Goal: Information Seeking & Learning: Learn about a topic

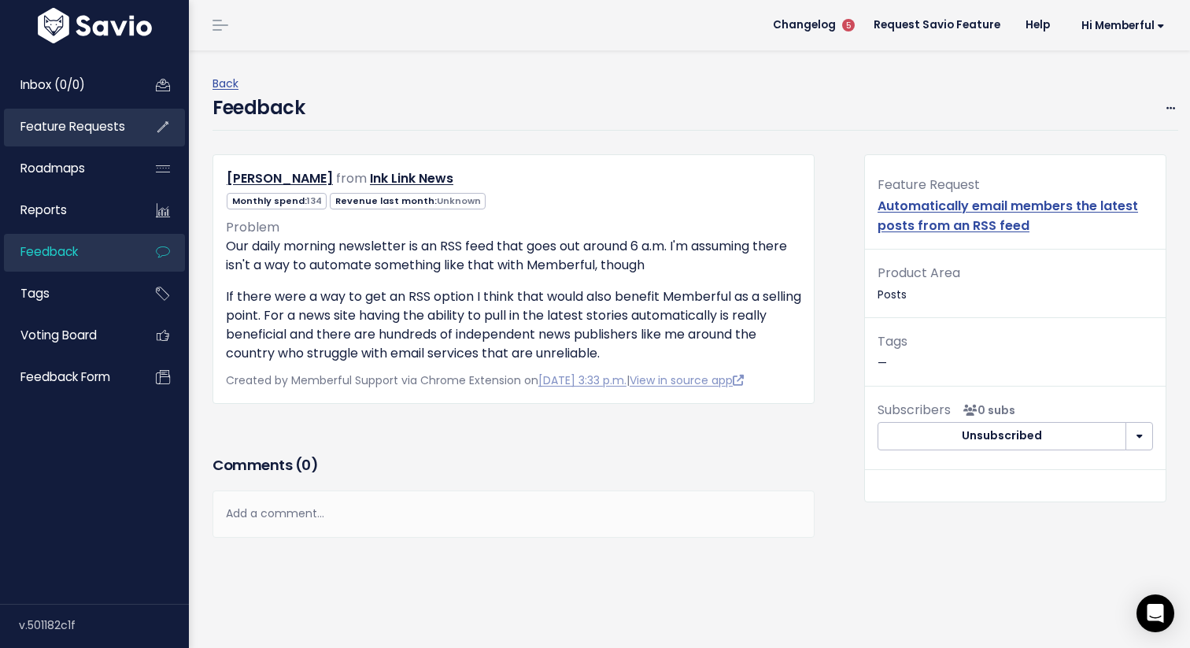
click at [85, 124] on span "Feature Requests" at bounding box center [72, 126] width 105 height 17
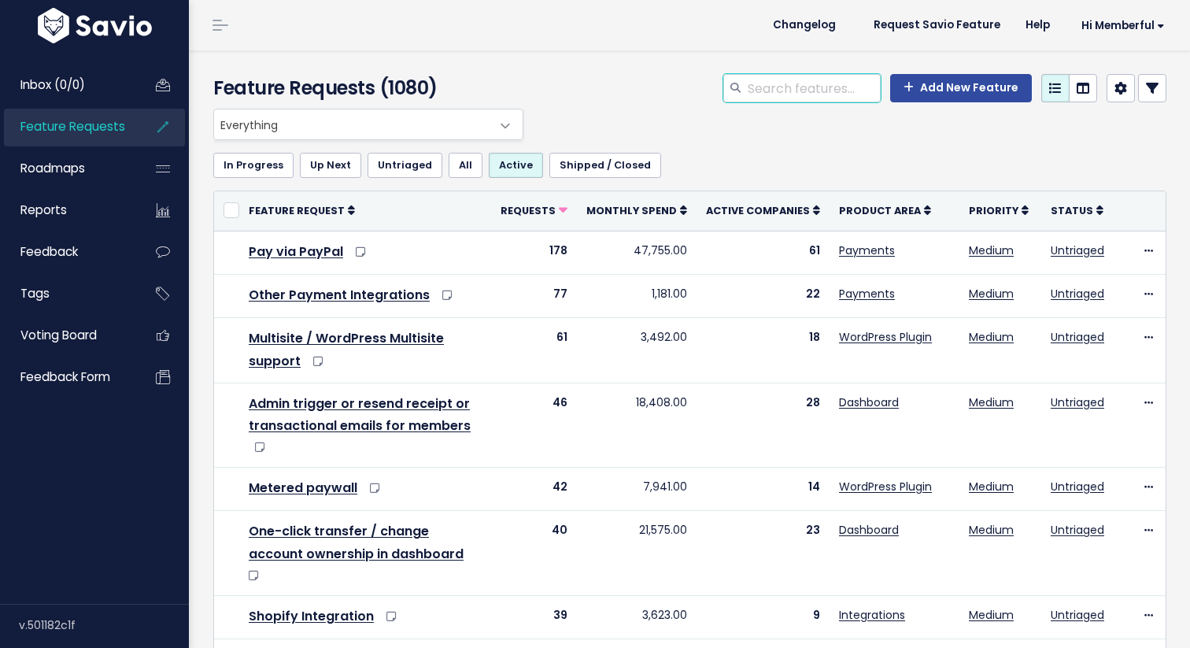
click at [793, 100] on input "search" at bounding box center [813, 88] width 135 height 28
type input "logos"
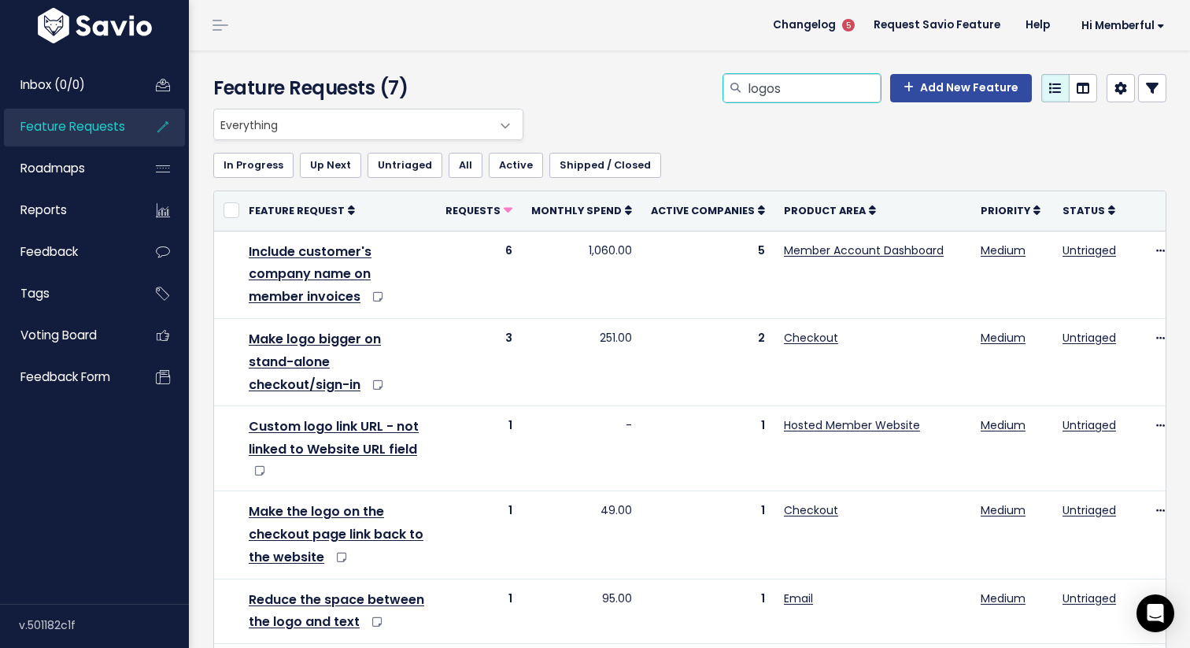
drag, startPoint x: 807, startPoint y: 94, endPoint x: 658, endPoint y: 94, distance: 148.7
click at [658, 94] on div "logos Add New Feature" at bounding box center [853, 91] width 652 height 35
type input "p"
type input "methods"
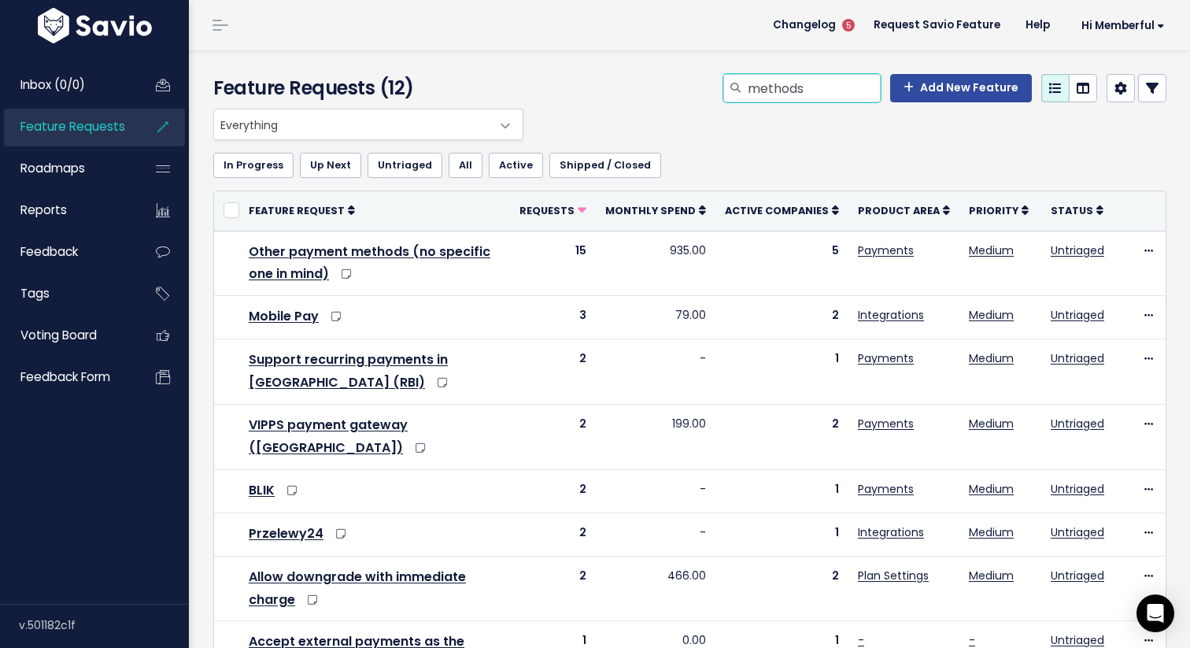
drag, startPoint x: 834, startPoint y: 89, endPoint x: 693, endPoint y: 81, distance: 141.9
click at [693, 81] on div "methods Add New Feature" at bounding box center [853, 91] width 652 height 35
type input "checkout"
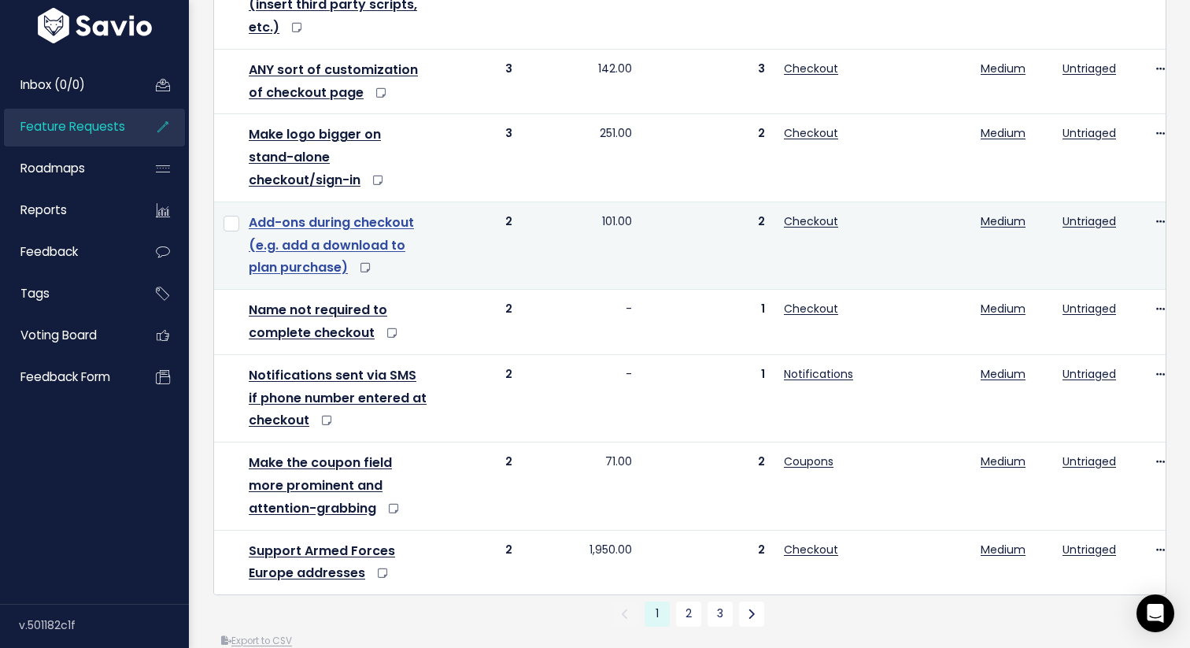
scroll to position [1099, 0]
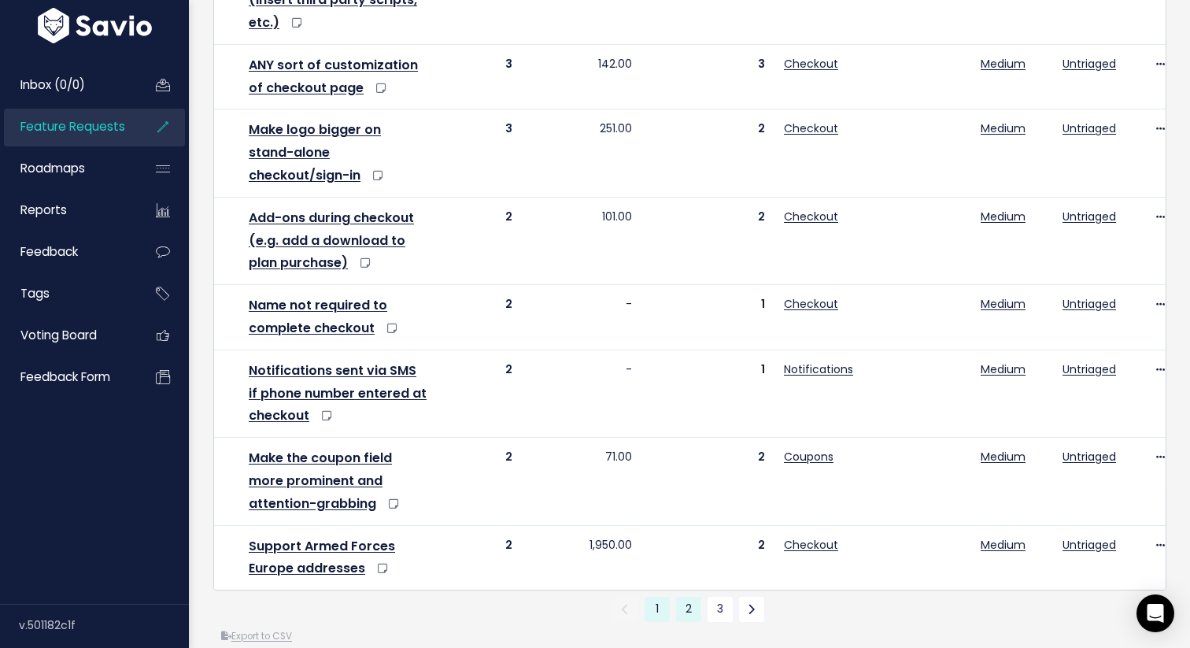
click at [694, 597] on link "2" at bounding box center [688, 609] width 25 height 25
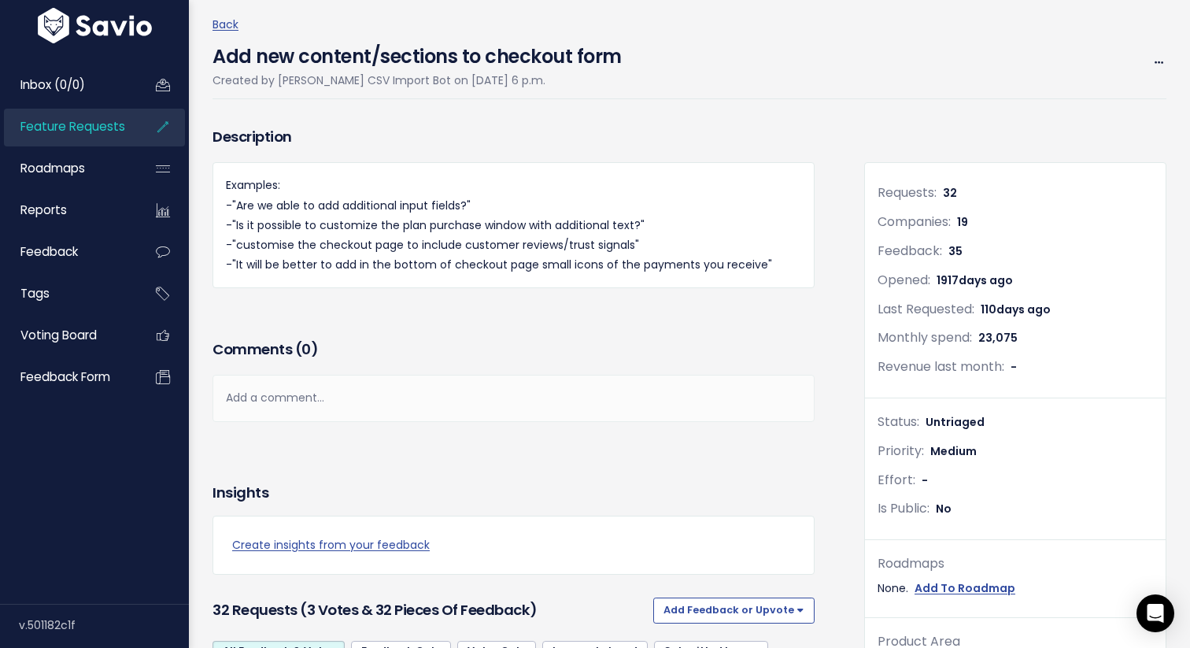
scroll to position [52, 0]
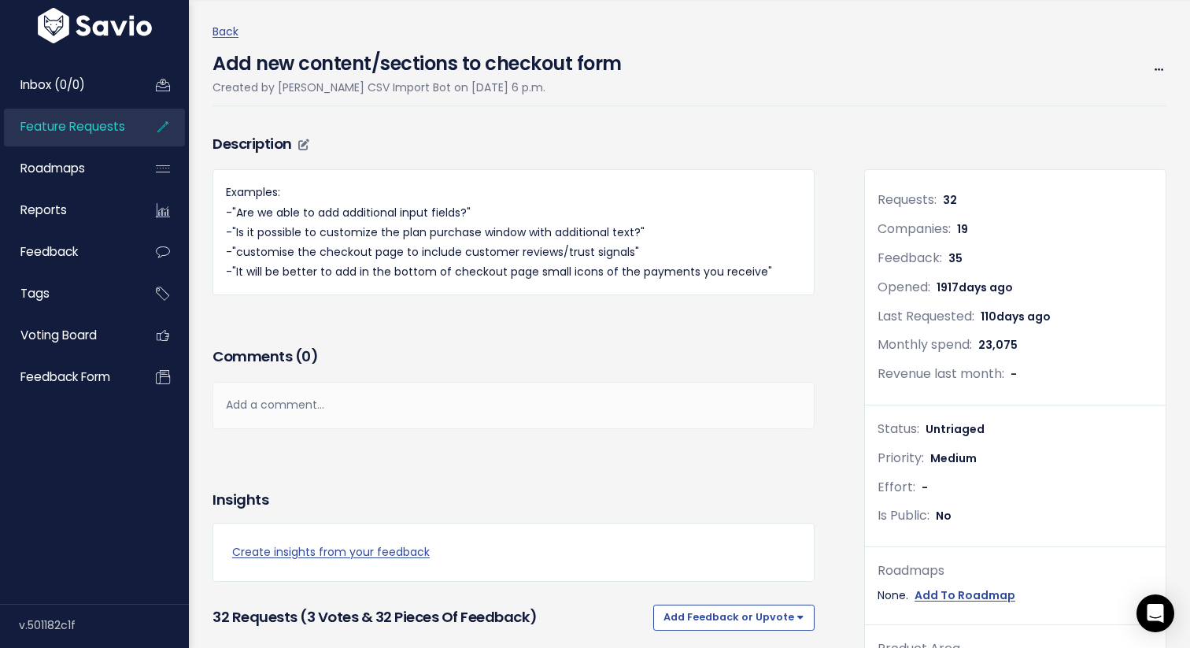
drag, startPoint x: 764, startPoint y: 267, endPoint x: 225, endPoint y: 274, distance: 539.2
click at [226, 274] on p "Examples: -"Are we able to add additional input fields?" -"Is it possible to cu…" at bounding box center [513, 232] width 575 height 99
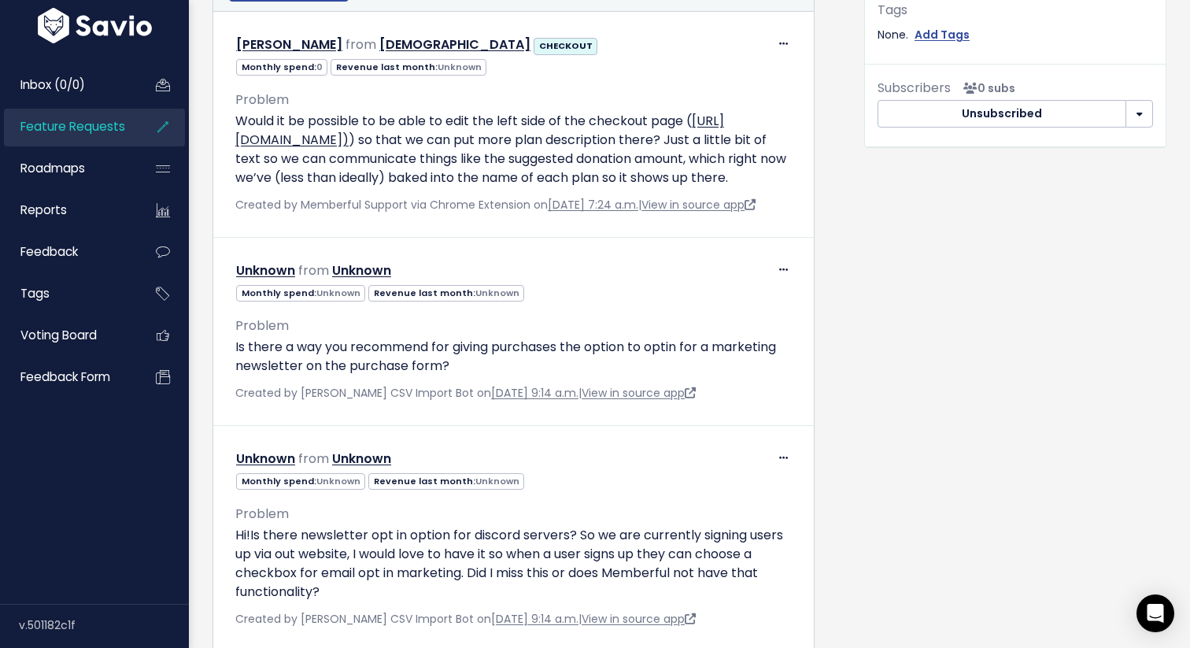
scroll to position [0, 0]
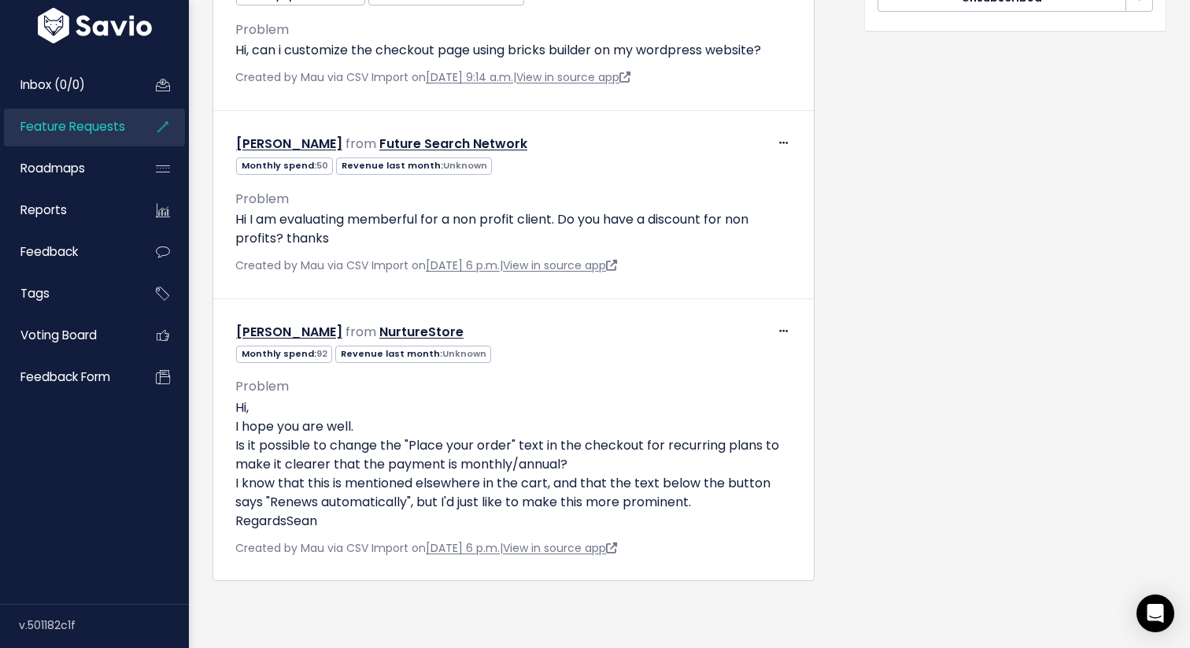
scroll to position [882, 0]
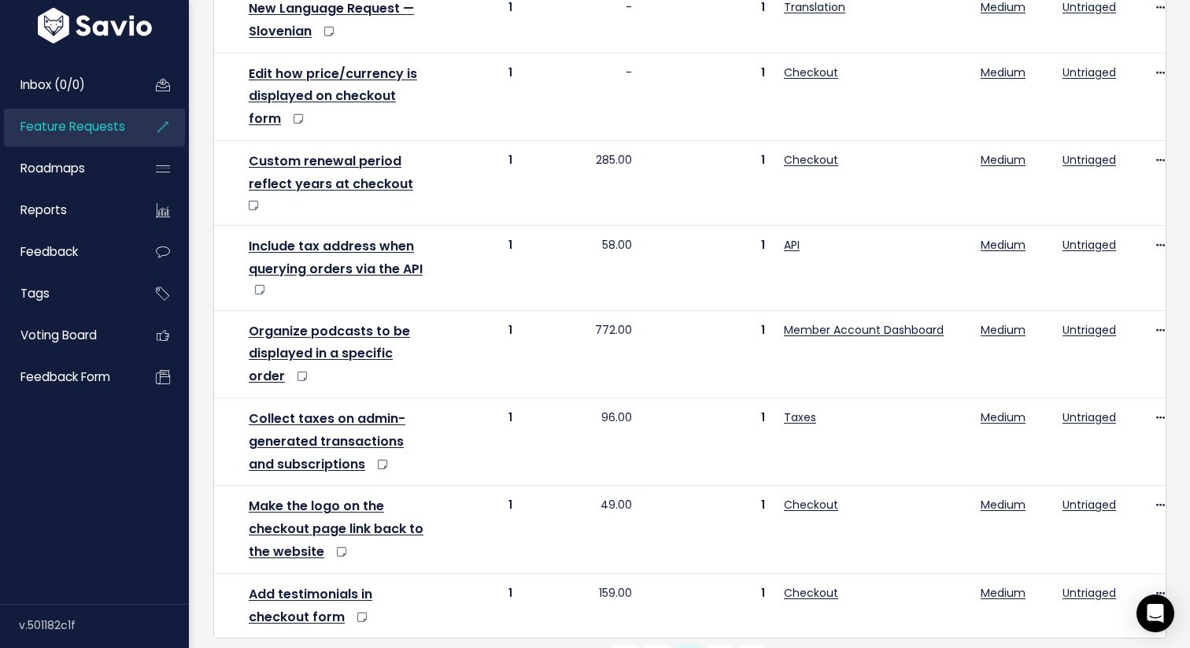
scroll to position [1243, 0]
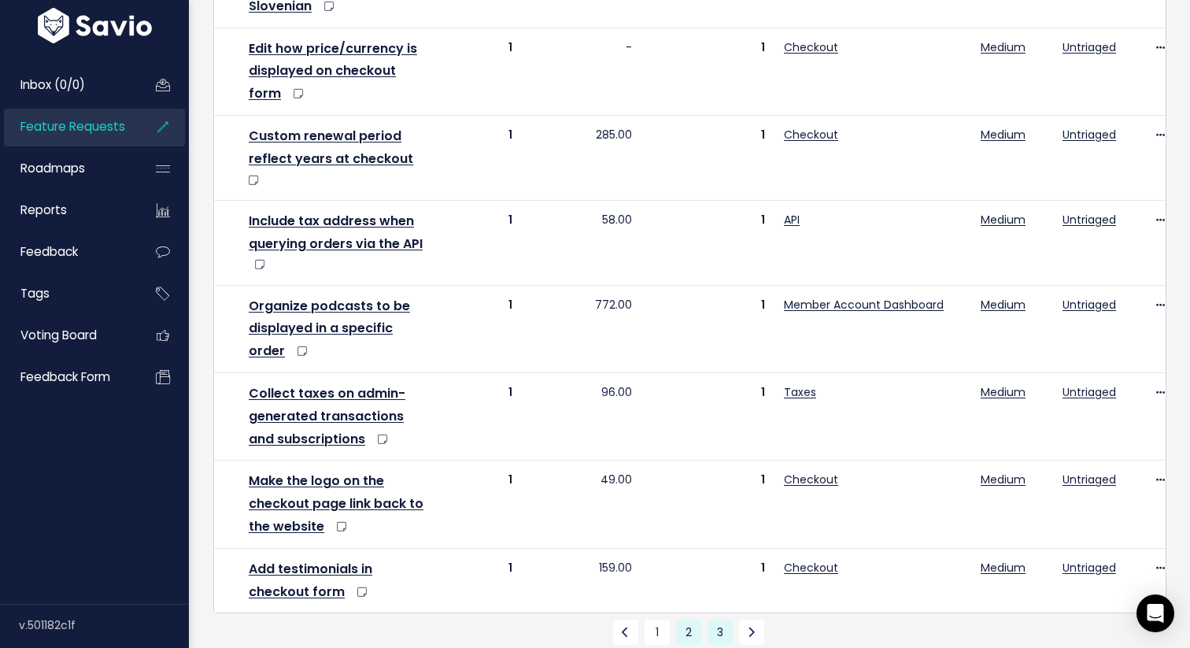
click at [719, 619] on link "3" at bounding box center [720, 631] width 25 height 25
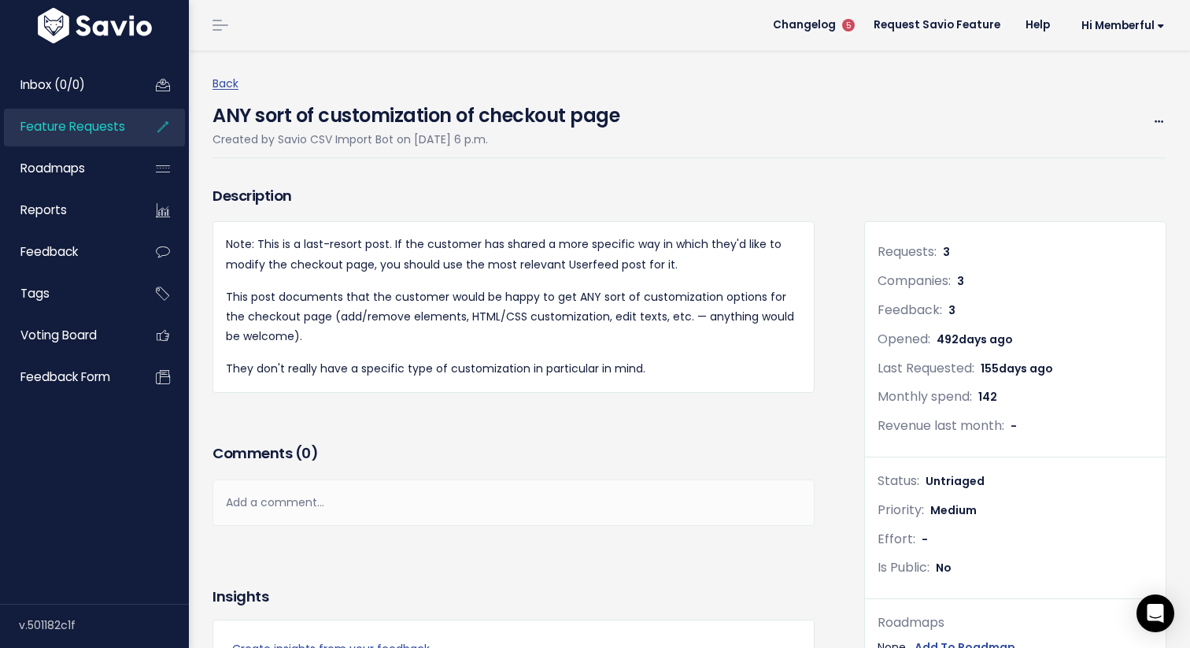
click at [112, 128] on span "Feature Requests" at bounding box center [72, 126] width 105 height 17
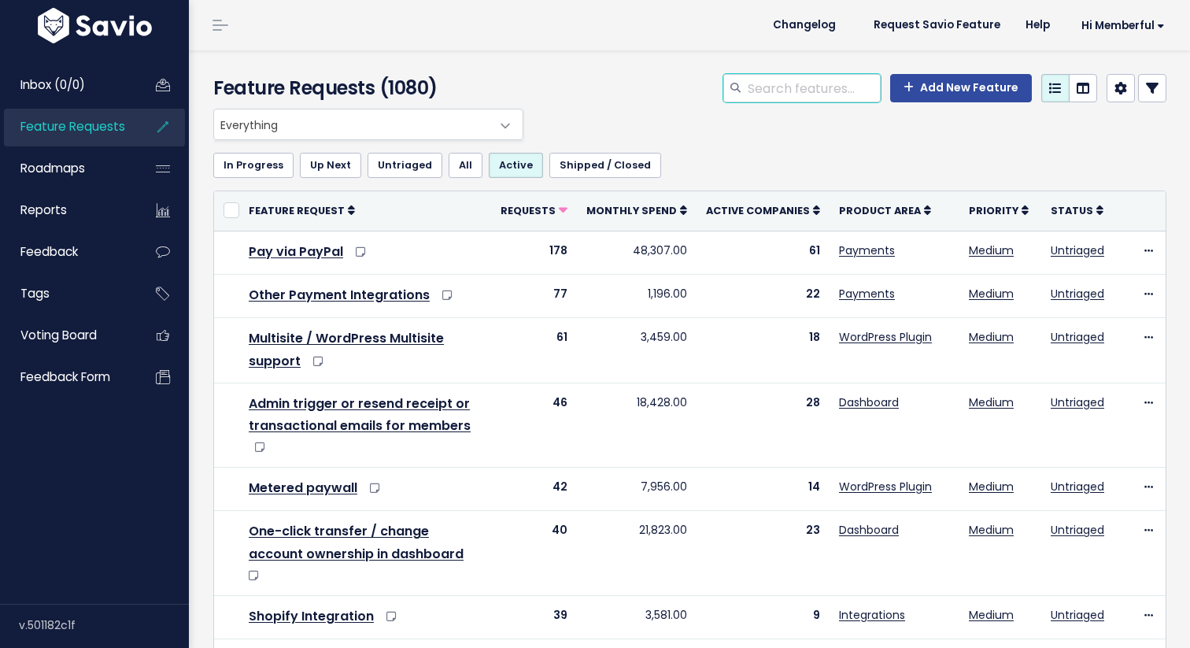
click at [815, 81] on input "search" at bounding box center [813, 88] width 135 height 28
type input "checkout"
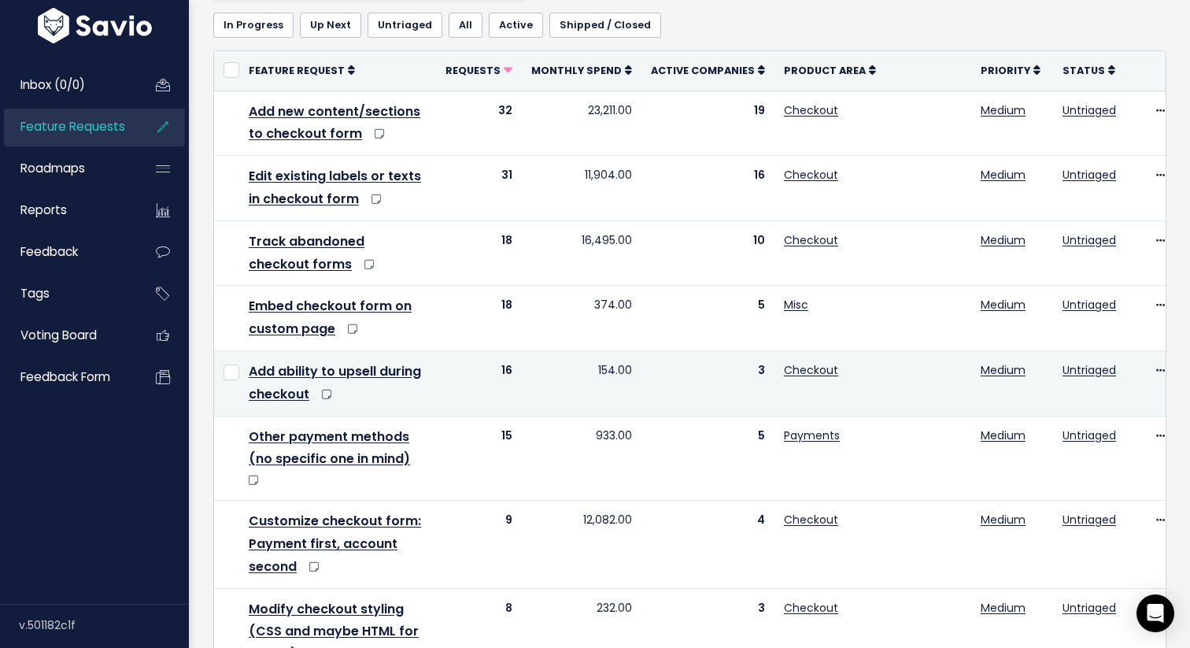
scroll to position [162, 0]
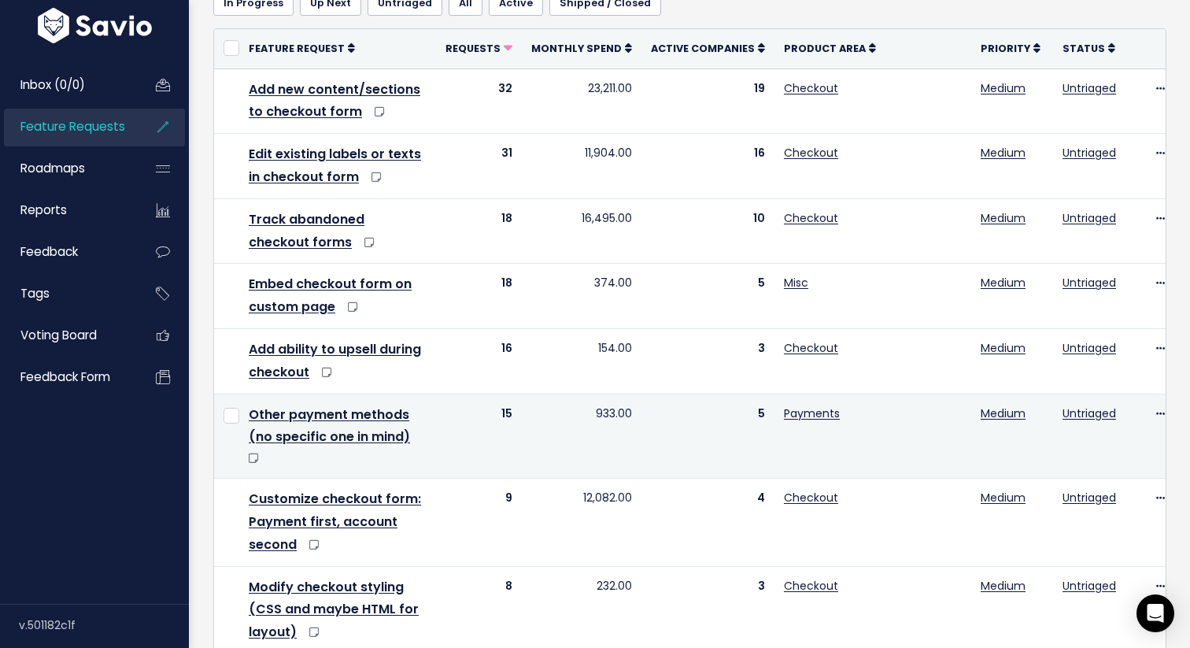
click at [224, 436] on td at bounding box center [226, 436] width 25 height 85
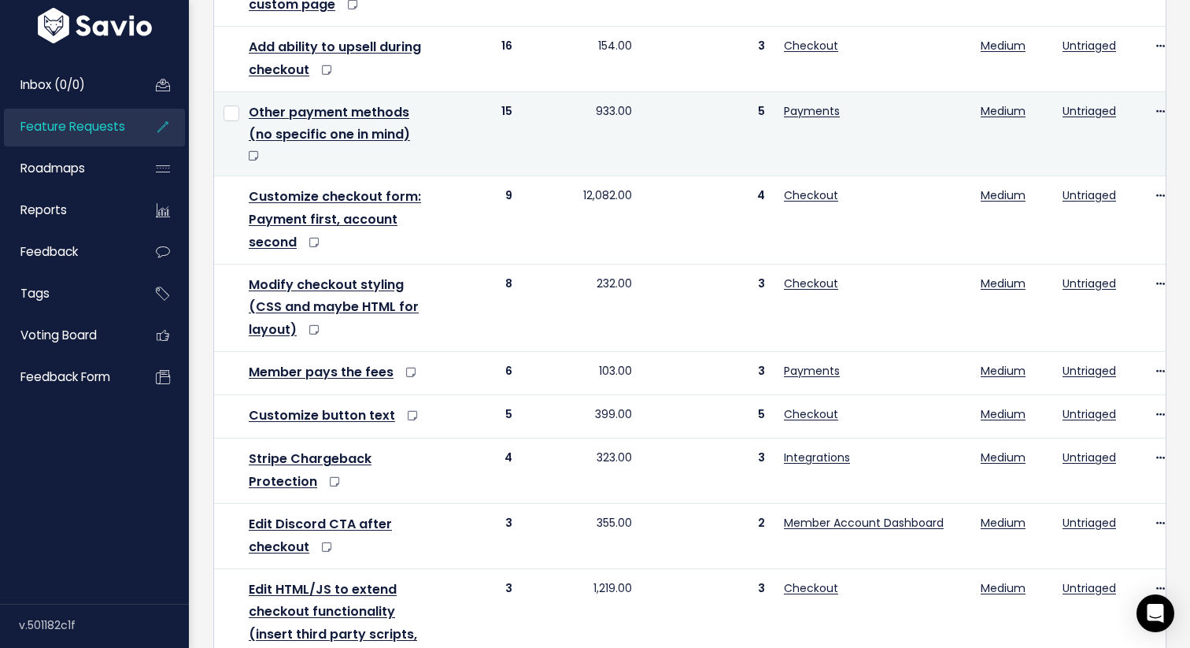
scroll to position [475, 0]
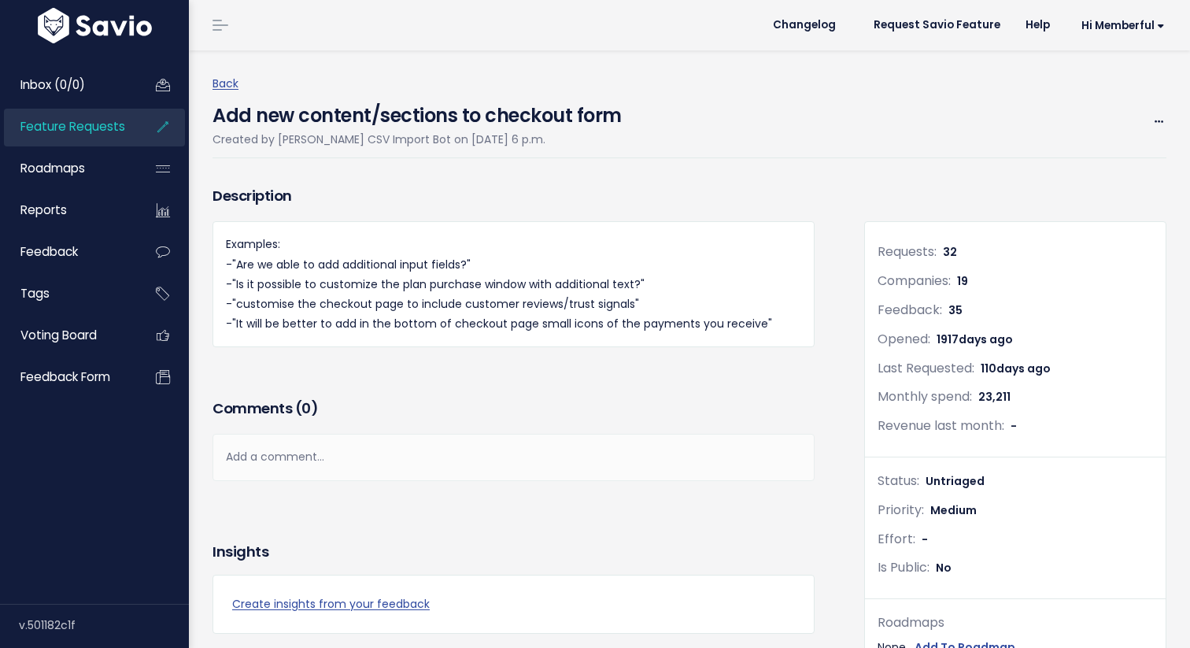
click at [423, 61] on div "Back Add new content/sections to checkout form Created by Savio CSV Import Bot …" at bounding box center [695, 115] width 966 height 131
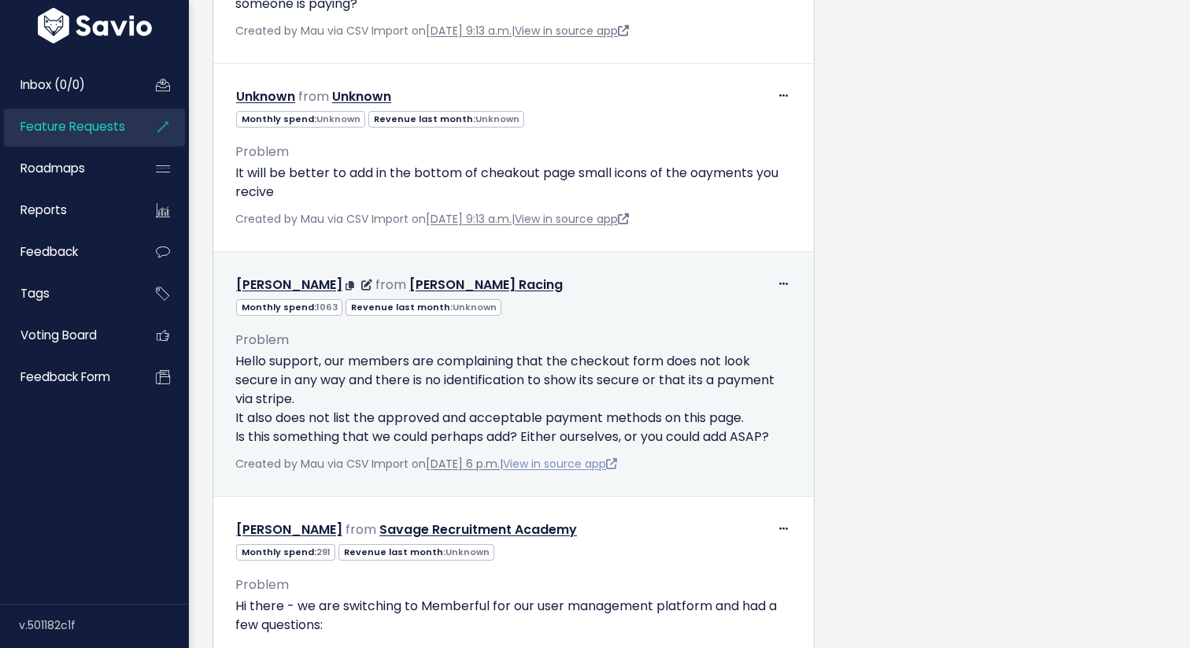
click at [584, 471] on link "View in source app" at bounding box center [560, 464] width 114 height 16
